Goal: Transaction & Acquisition: Subscribe to service/newsletter

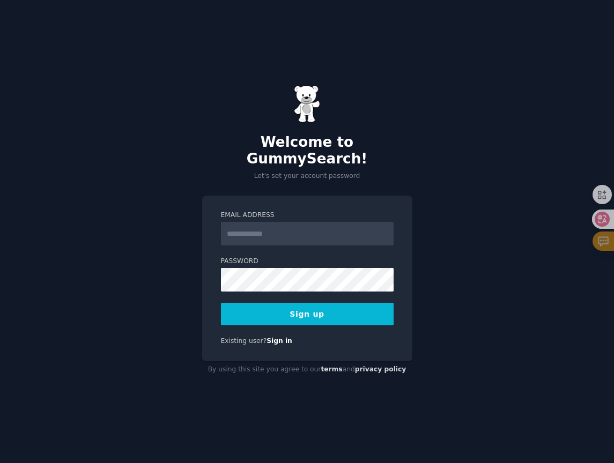
click at [343, 231] on input "Email Address" at bounding box center [307, 234] width 173 height 24
type input "**********"
click at [332, 314] on button "Sign up" at bounding box center [307, 314] width 173 height 23
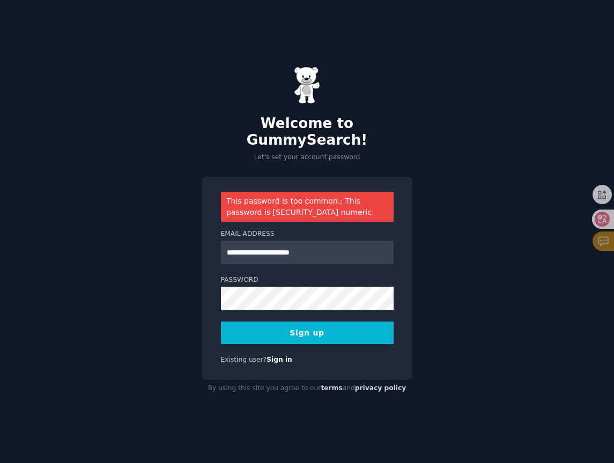
click at [304, 336] on div "**********" at bounding box center [307, 278] width 210 height 203
click at [306, 333] on button "Sign up" at bounding box center [307, 333] width 173 height 23
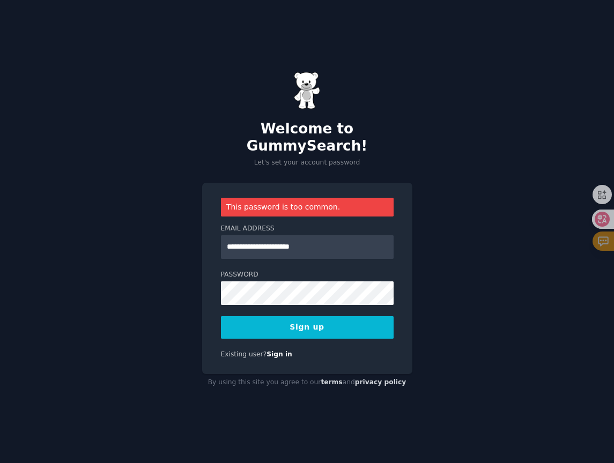
click at [294, 316] on button "Sign up" at bounding box center [307, 327] width 173 height 23
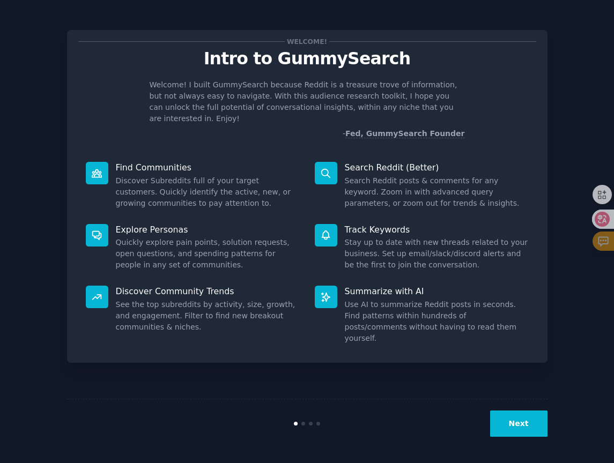
click at [521, 420] on button "Next" at bounding box center [518, 424] width 57 height 26
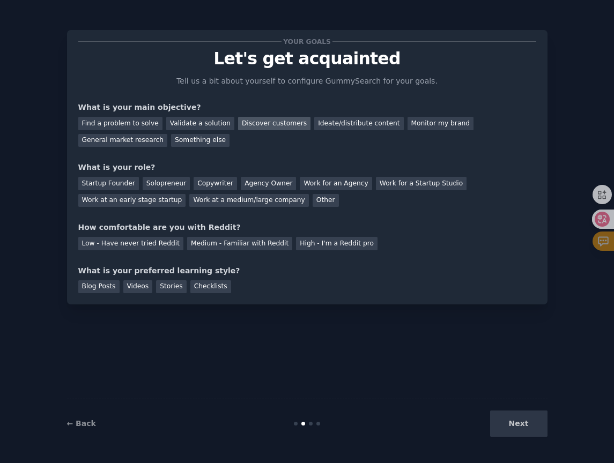
click at [270, 124] on div "Discover customers" at bounding box center [274, 123] width 72 height 13
click at [159, 136] on div "General market research" at bounding box center [123, 140] width 90 height 13
click at [259, 123] on div "Discover customers" at bounding box center [274, 123] width 72 height 13
click at [160, 184] on div "Solopreneur" at bounding box center [166, 183] width 47 height 13
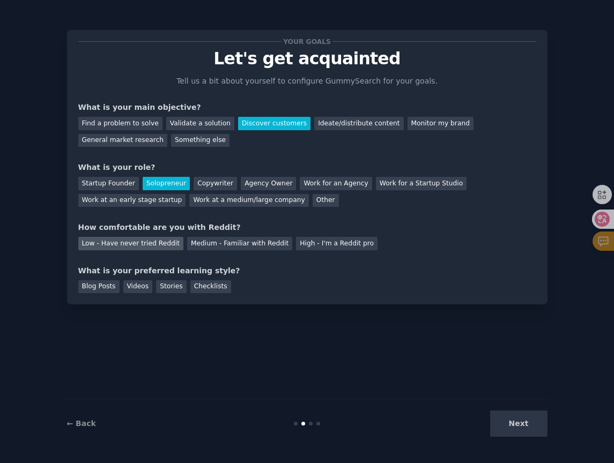
click at [153, 244] on div "Low - Have never tried Reddit" at bounding box center [130, 243] width 105 height 13
click at [518, 425] on div "Next" at bounding box center [467, 424] width 160 height 26
click at [108, 287] on div "Blog Posts" at bounding box center [98, 286] width 41 height 13
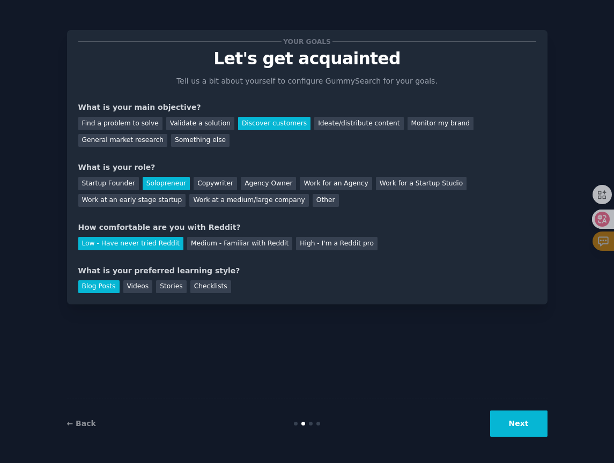
click at [532, 434] on button "Next" at bounding box center [518, 424] width 57 height 26
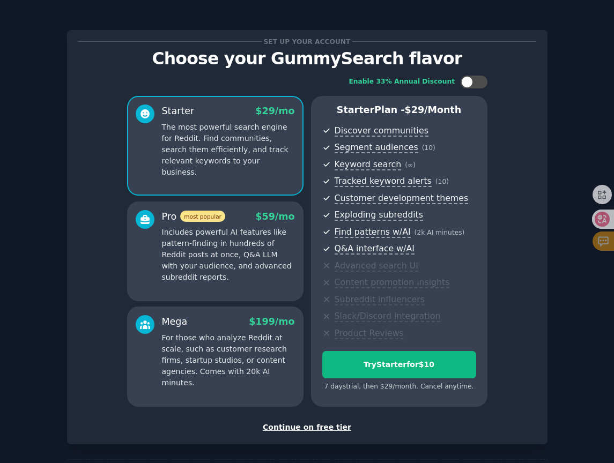
click at [318, 427] on div "Continue on free tier" at bounding box center [307, 427] width 458 height 11
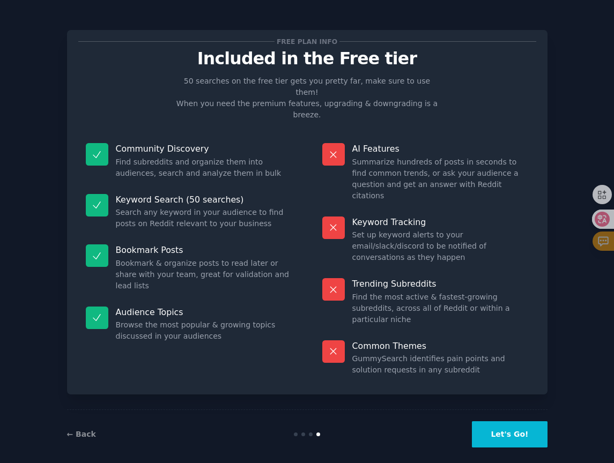
click at [502, 421] on button "Let's Go!" at bounding box center [509, 434] width 75 height 26
